Goal: Task Accomplishment & Management: Complete application form

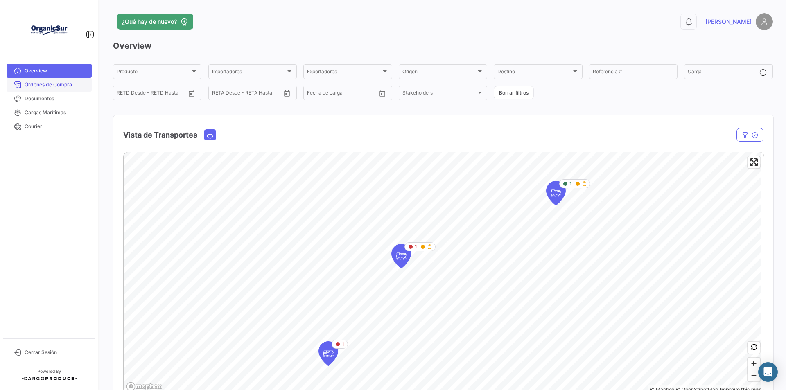
click at [60, 85] on span "Órdenes de Compra" at bounding box center [57, 84] width 64 height 7
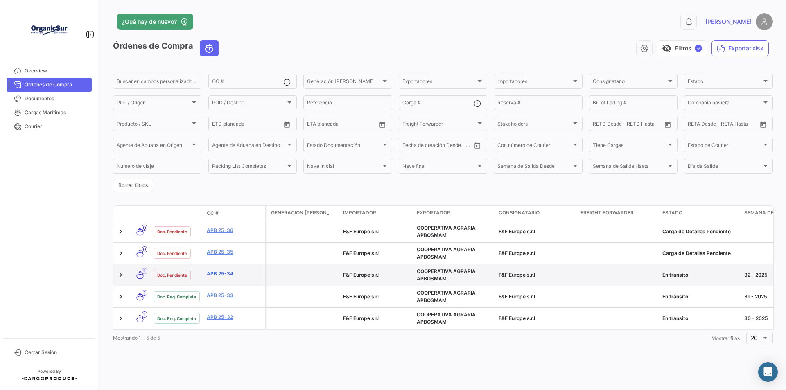
click at [221, 273] on link "APB 25-34" at bounding box center [234, 273] width 55 height 7
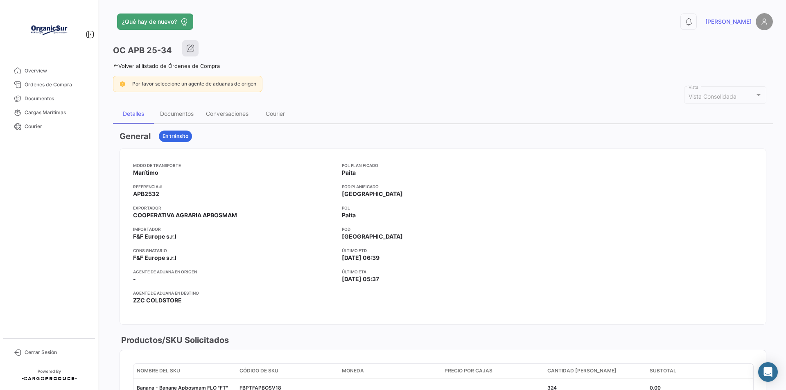
click at [190, 50] on icon "button" at bounding box center [190, 48] width 8 height 8
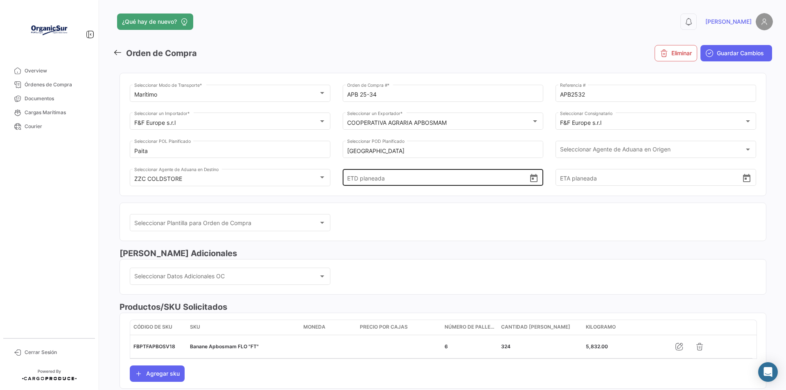
click at [400, 178] on input "ETD planeada" at bounding box center [438, 177] width 182 height 29
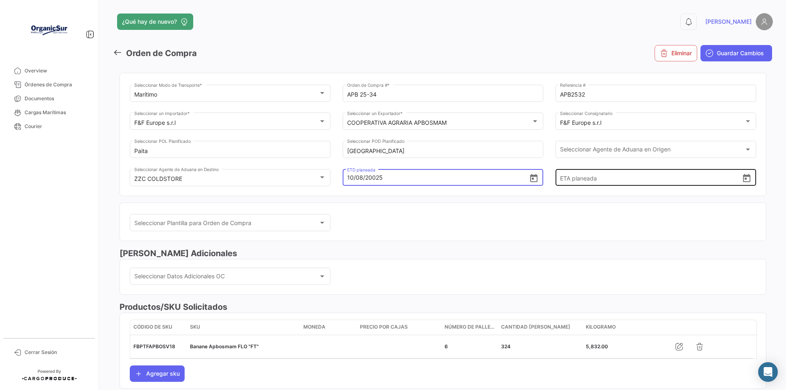
type input "[DATE] 05:00"
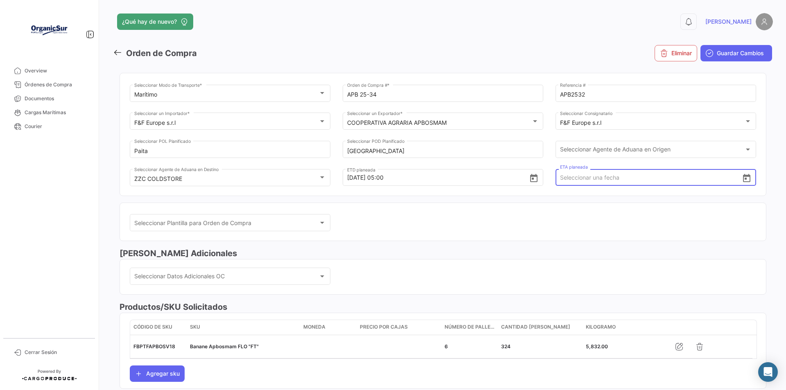
click at [600, 177] on input "ETA planeada" at bounding box center [651, 177] width 182 height 29
type input "[DATE] 00:00"
click at [611, 216] on div "Seleccionar Plantilla para Orden de Compra Seleccionar Plantilla para Orden de …" at bounding box center [443, 227] width 626 height 28
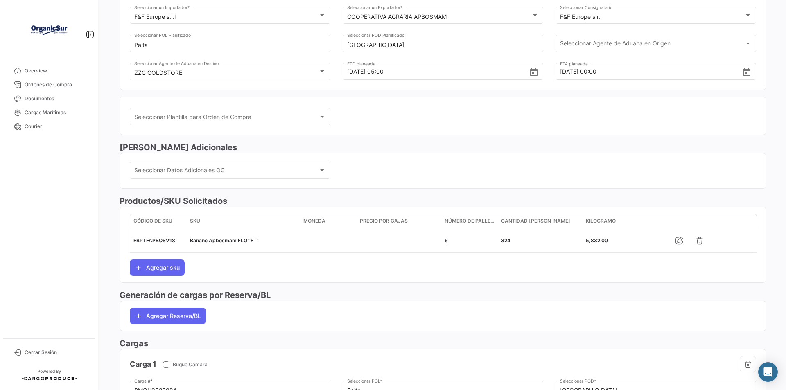
scroll to position [123, 0]
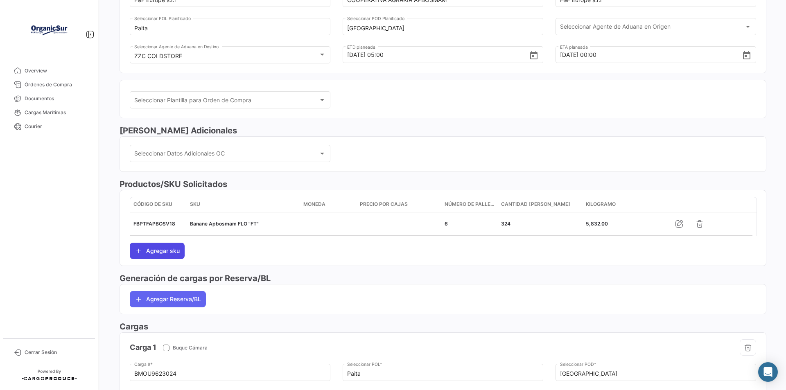
click at [161, 251] on button "Agregar sku" at bounding box center [157, 251] width 55 height 16
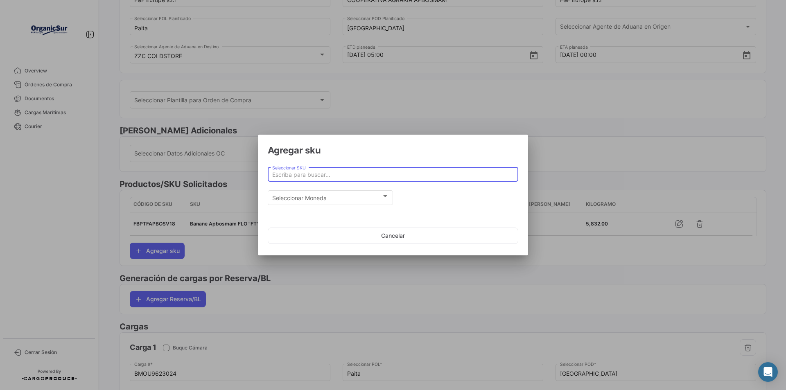
click at [331, 174] on input "Seleccionar SKU" at bounding box center [393, 174] width 242 height 7
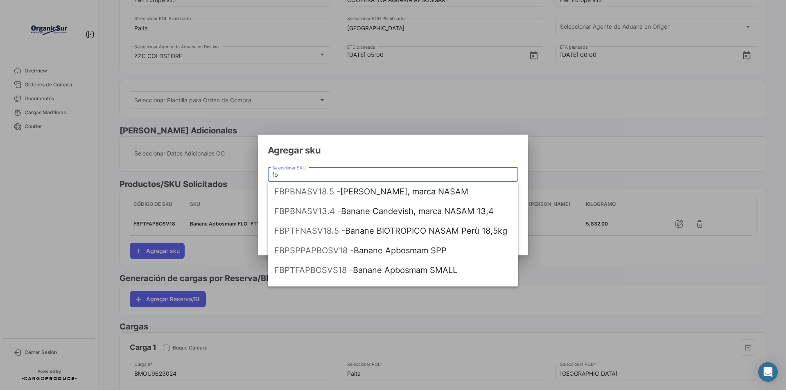
type input "f"
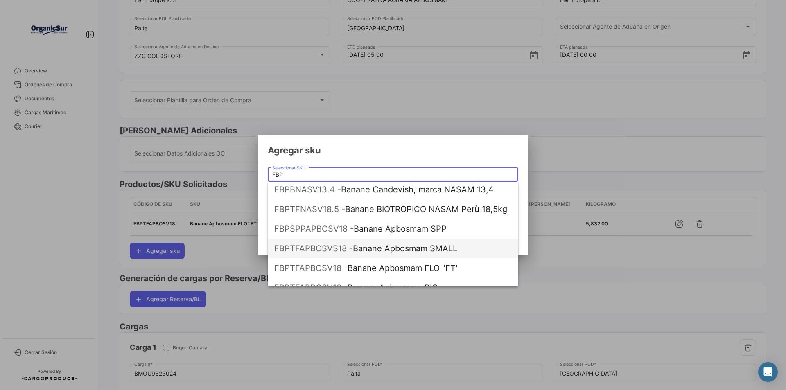
scroll to position [33, 0]
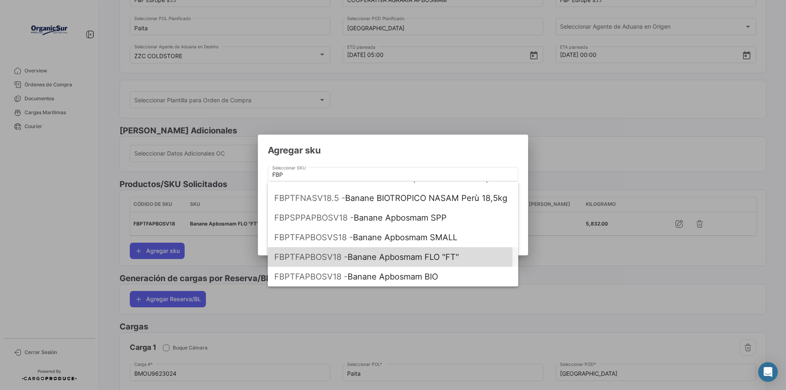
click at [318, 256] on span "FBPTFAPBOSV18 -" at bounding box center [310, 257] width 73 height 10
type input "Banane Apbosmam FLO "FT""
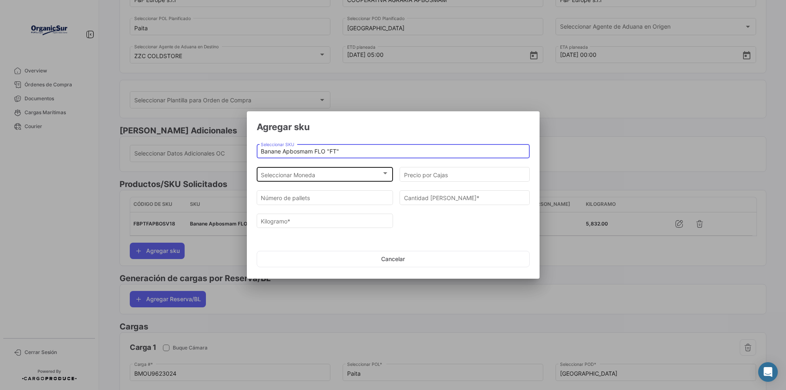
click at [384, 175] on div at bounding box center [384, 173] width 7 height 7
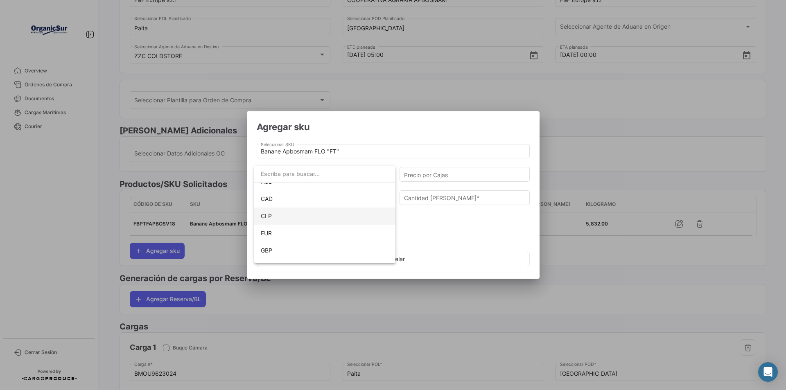
scroll to position [41, 0]
click at [268, 219] on span "EUR" at bounding box center [266, 219] width 11 height 7
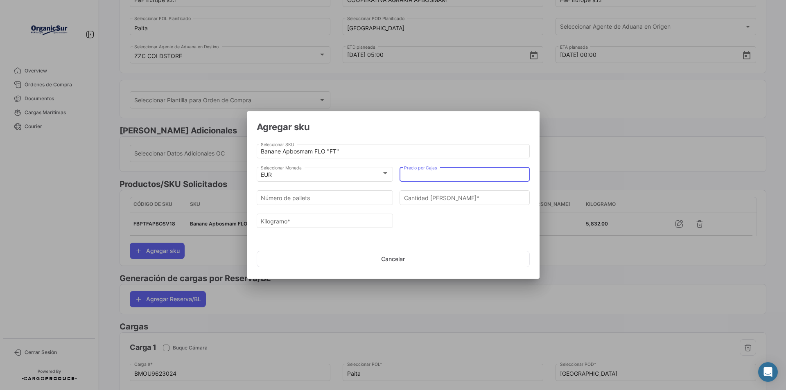
click at [453, 174] on input "Precio por Cajas" at bounding box center [465, 174] width 122 height 7
type input "0"
click at [327, 197] on input "Número de pallets" at bounding box center [325, 198] width 128 height 7
type input "6"
type input "324"
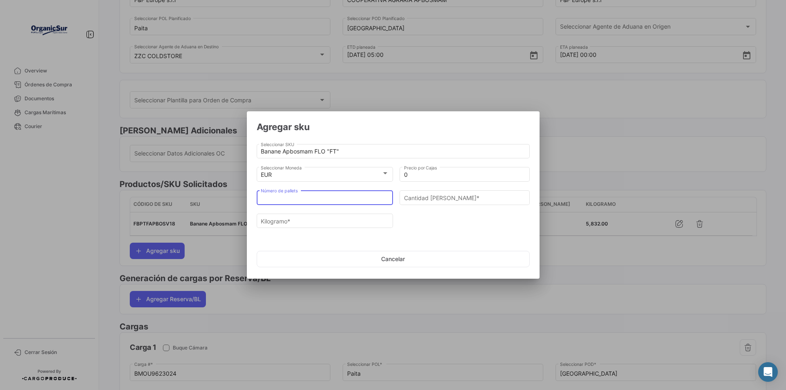
type input "5832"
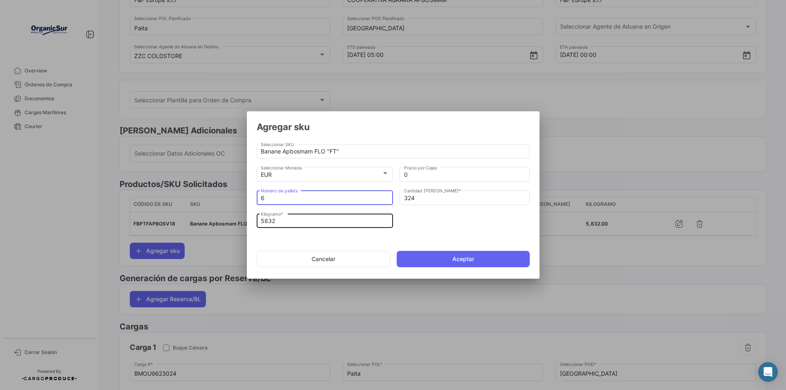
type input "6"
click at [280, 221] on input "5832" at bounding box center [325, 221] width 128 height 7
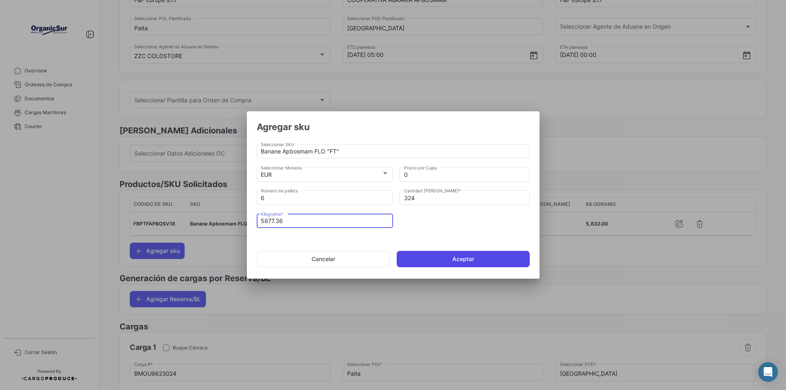
type input "5877.36"
click at [462, 257] on button "Aceptar" at bounding box center [463, 259] width 133 height 16
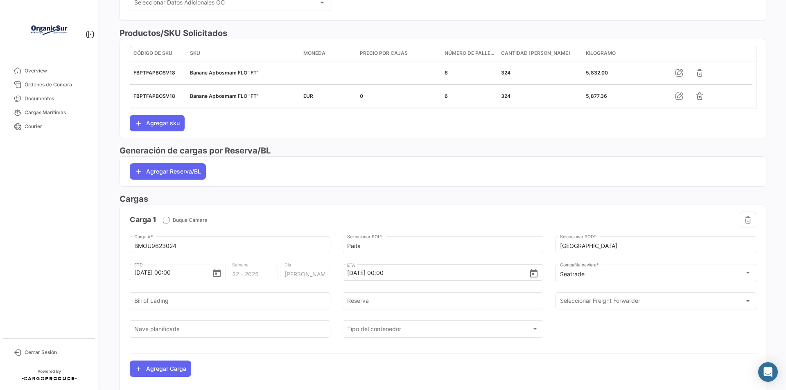
scroll to position [286, 0]
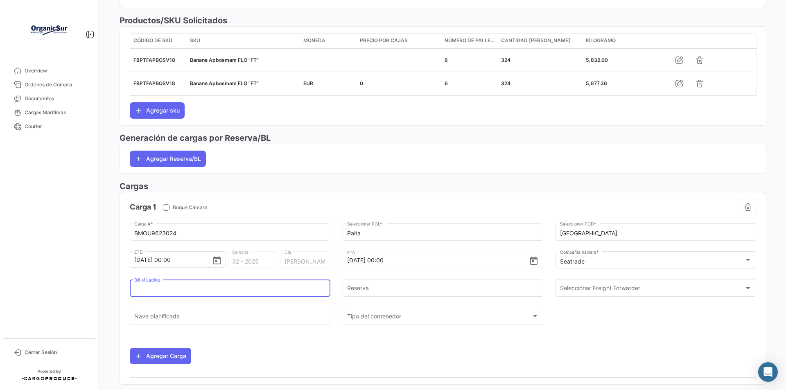
click at [181, 290] on input "Bill of Lading" at bounding box center [230, 289] width 192 height 7
type input "SGNVA03PAI510067"
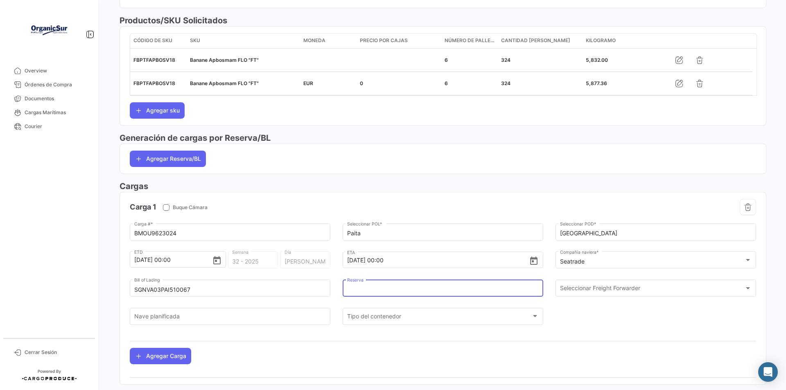
click at [375, 289] on input "Reserva" at bounding box center [443, 289] width 192 height 7
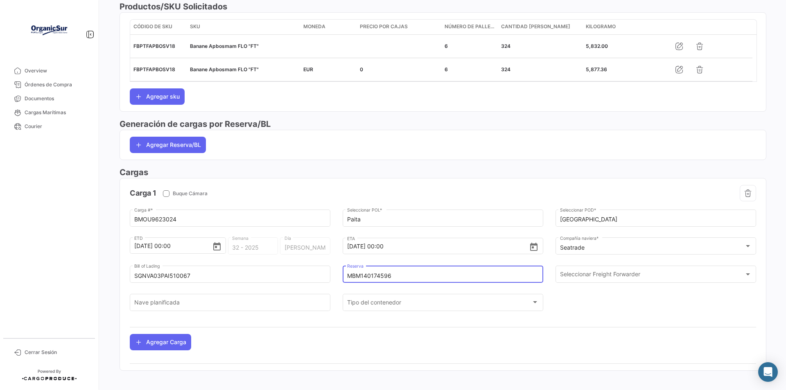
scroll to position [307, 0]
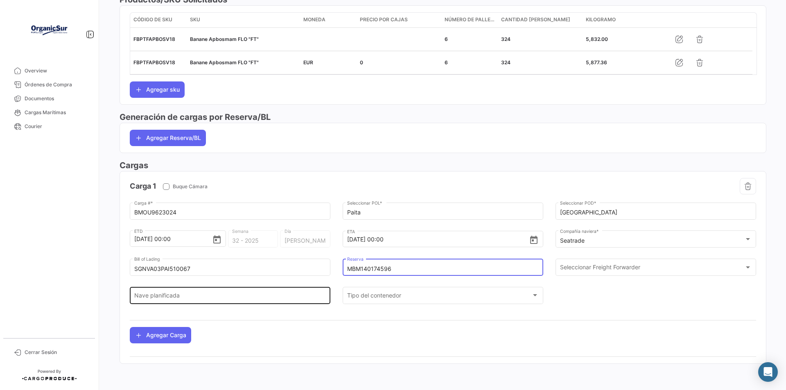
type input "MBM140174596"
click at [189, 294] on input "Nave planificada" at bounding box center [230, 296] width 192 height 7
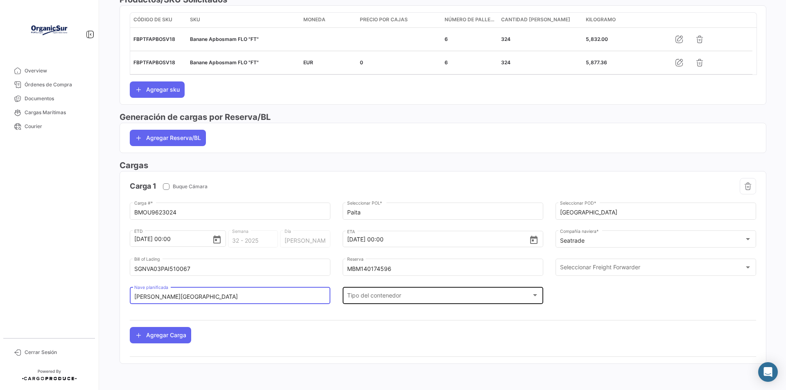
type input "[PERSON_NAME][GEOGRAPHIC_DATA]"
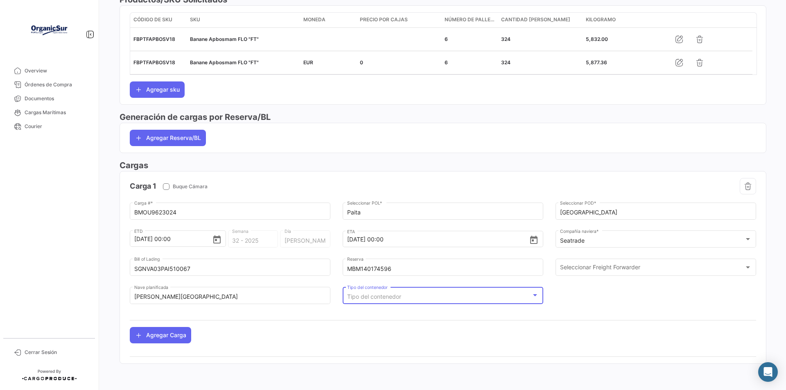
click at [532, 297] on div at bounding box center [534, 295] width 7 height 7
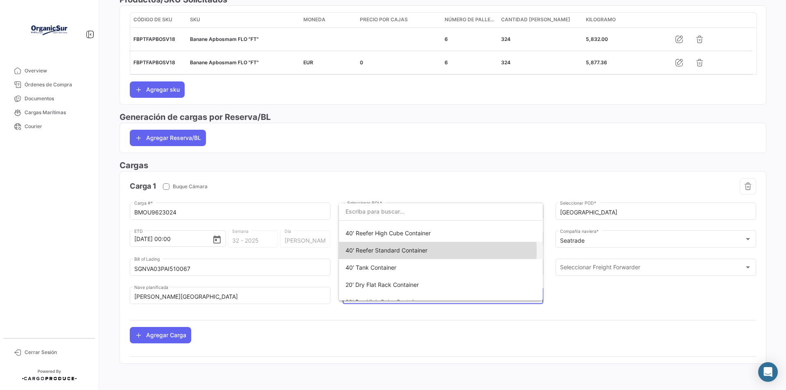
click at [361, 250] on span "40' Reefer Standard Container" at bounding box center [386, 250] width 82 height 7
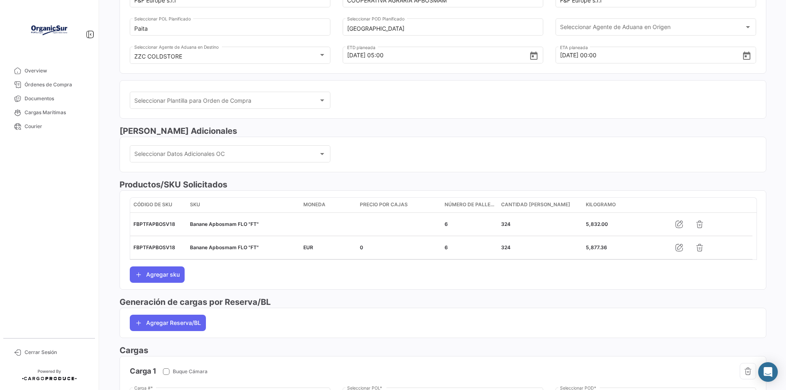
scroll to position [21, 0]
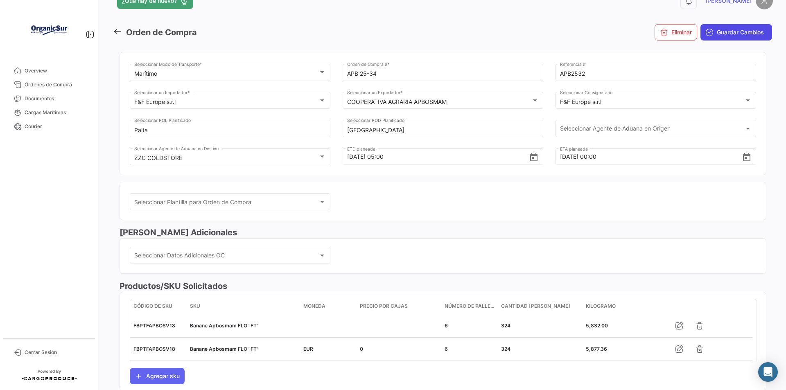
click at [720, 31] on span "Guardar Cambios" at bounding box center [740, 32] width 47 height 8
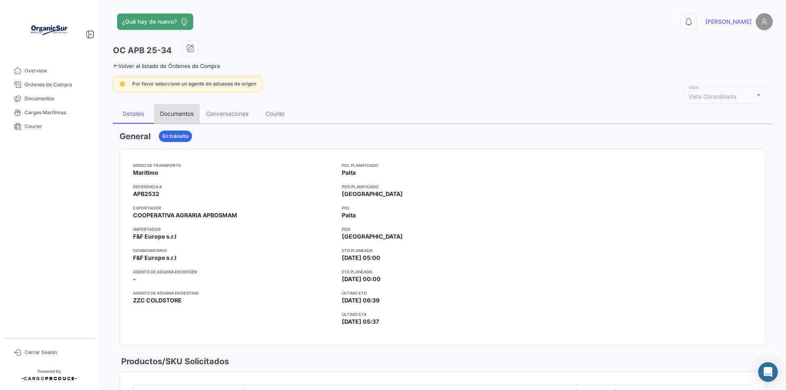
click at [179, 114] on div "Documentos" at bounding box center [177, 113] width 34 height 7
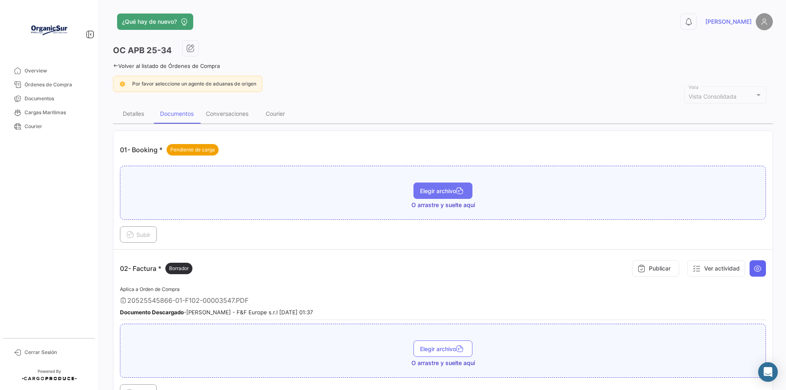
click at [432, 193] on span "Elegir archivo" at bounding box center [443, 190] width 46 height 7
click at [140, 237] on span "Subir" at bounding box center [138, 234] width 24 height 7
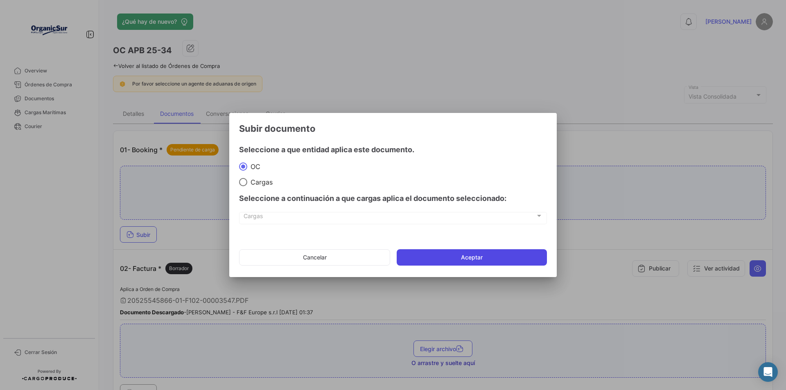
click at [479, 258] on button "Aceptar" at bounding box center [472, 257] width 150 height 16
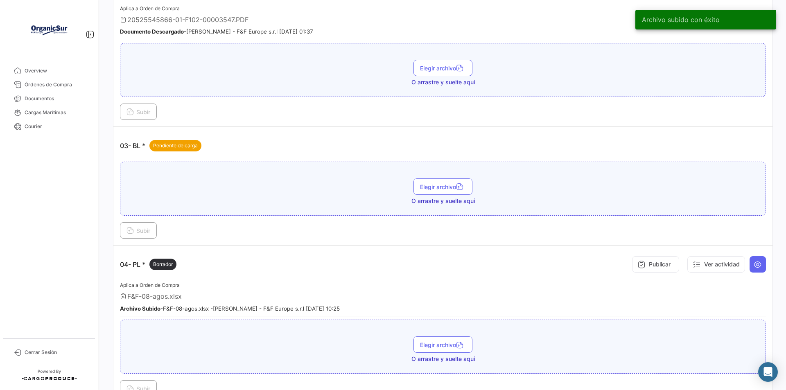
scroll to position [286, 0]
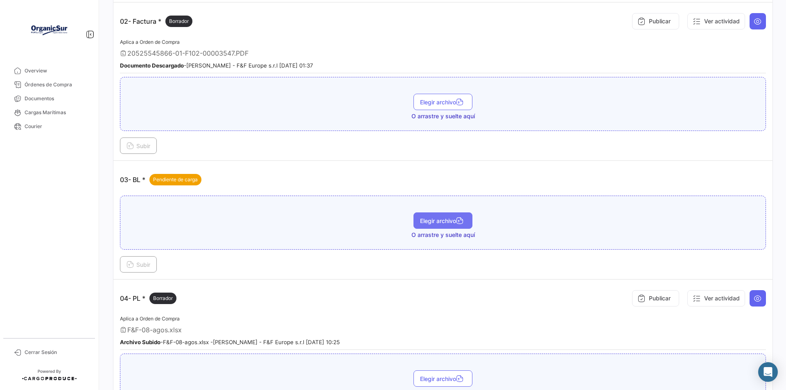
click at [425, 223] on span "Elegir archivo" at bounding box center [443, 220] width 46 height 7
click at [138, 264] on span "Subir" at bounding box center [138, 264] width 24 height 7
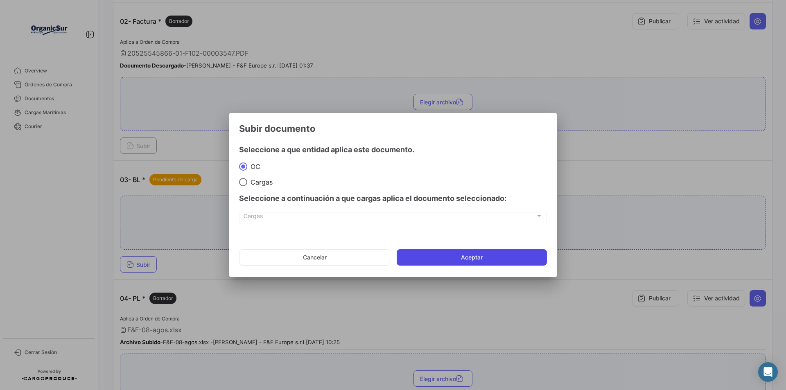
click at [467, 255] on button "Aceptar" at bounding box center [472, 257] width 150 height 16
